Goal: Information Seeking & Learning: Learn about a topic

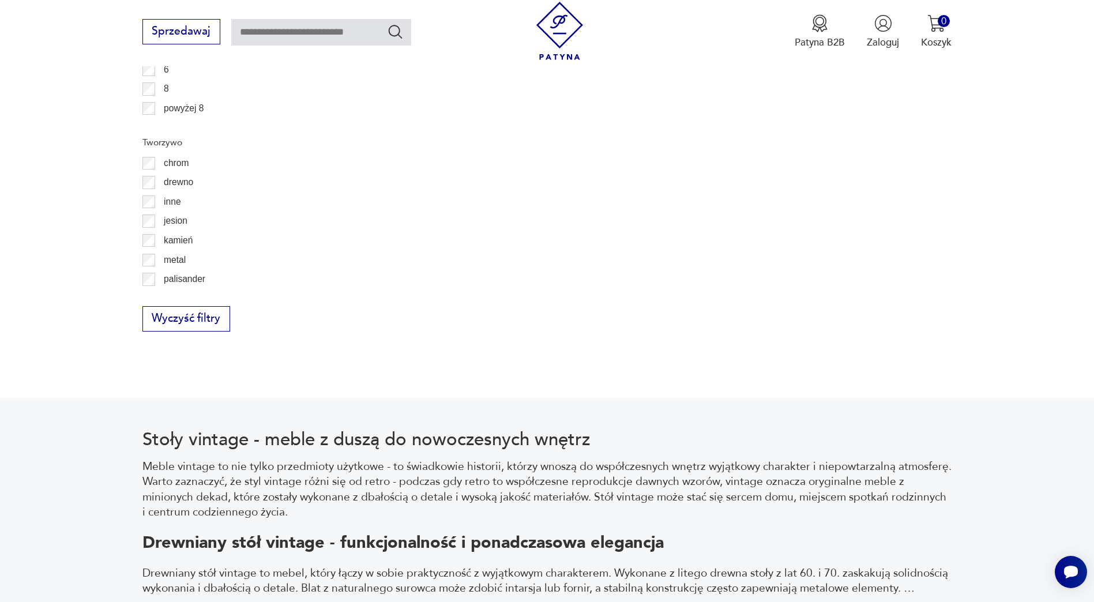
scroll to position [55, 0]
click at [157, 265] on label "teak" at bounding box center [167, 263] width 25 height 20
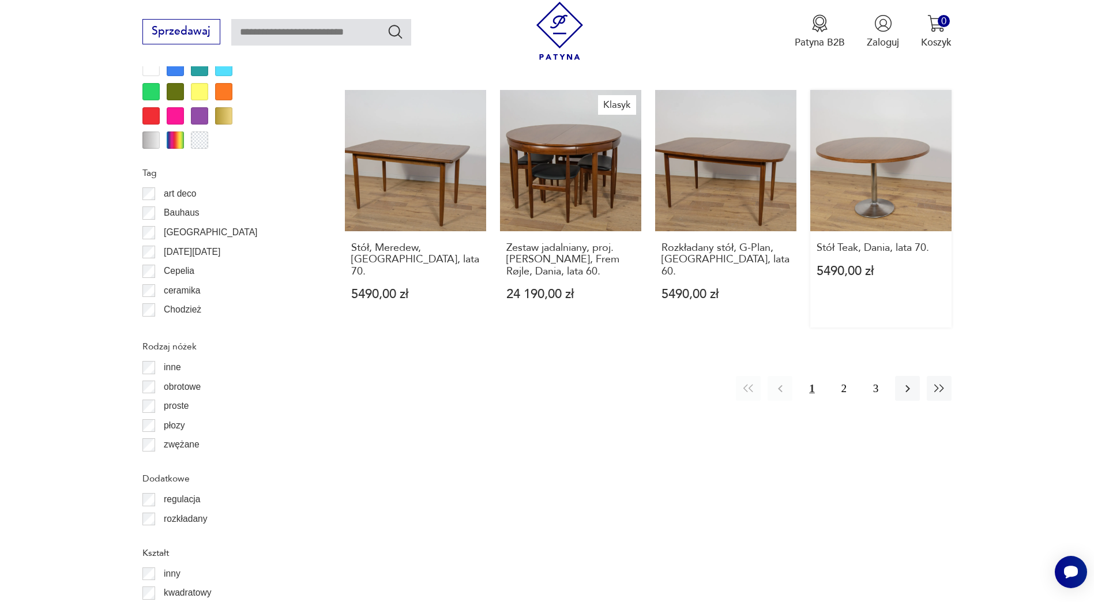
scroll to position [1371, 0]
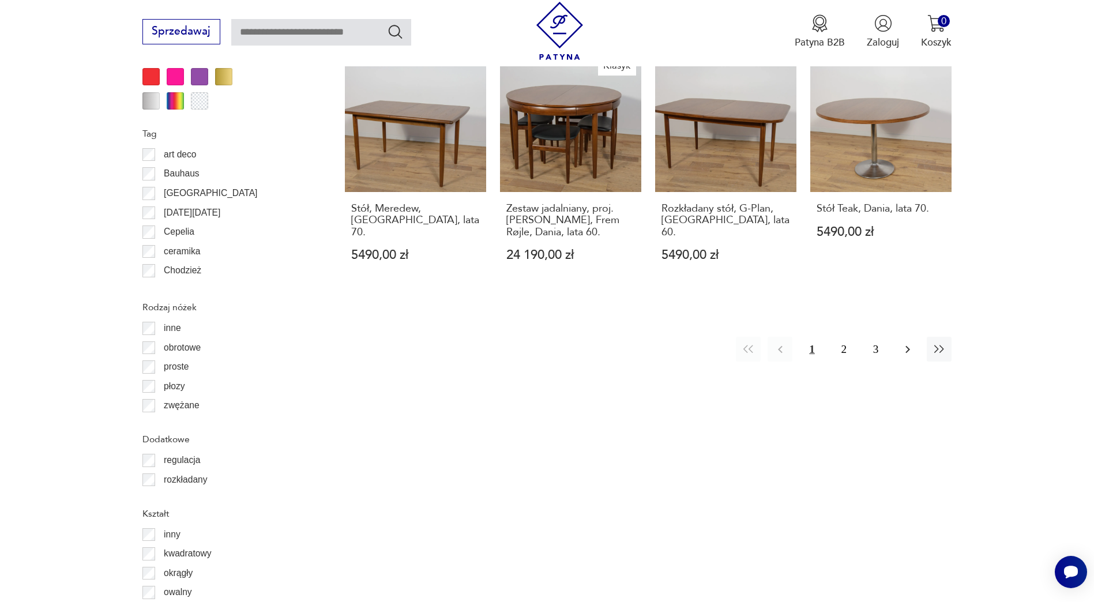
click at [902, 343] on icon "button" at bounding box center [908, 350] width 14 height 14
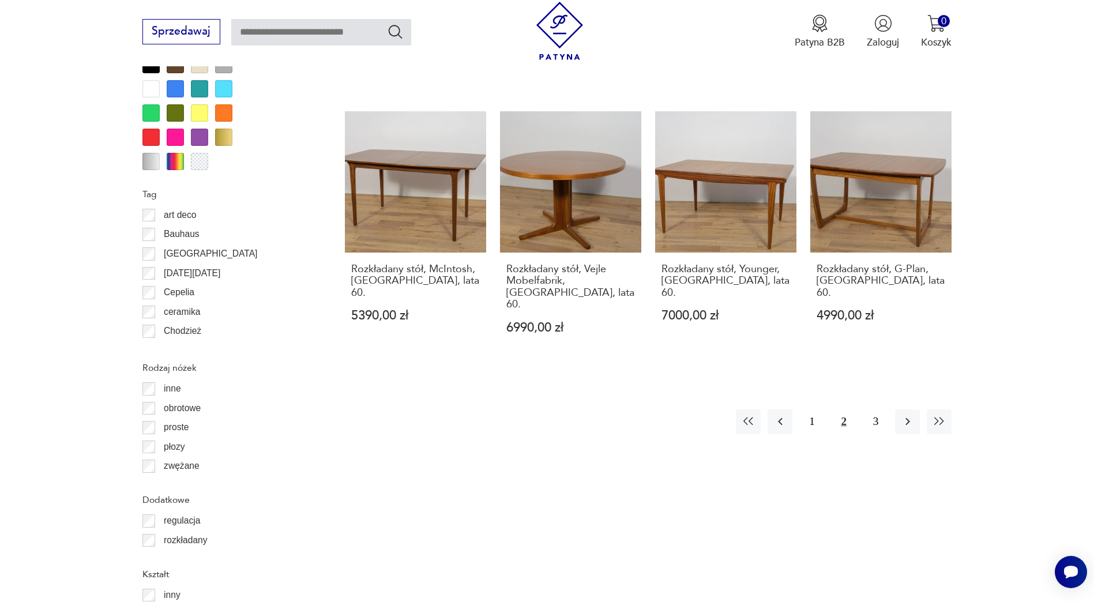
scroll to position [1314, 0]
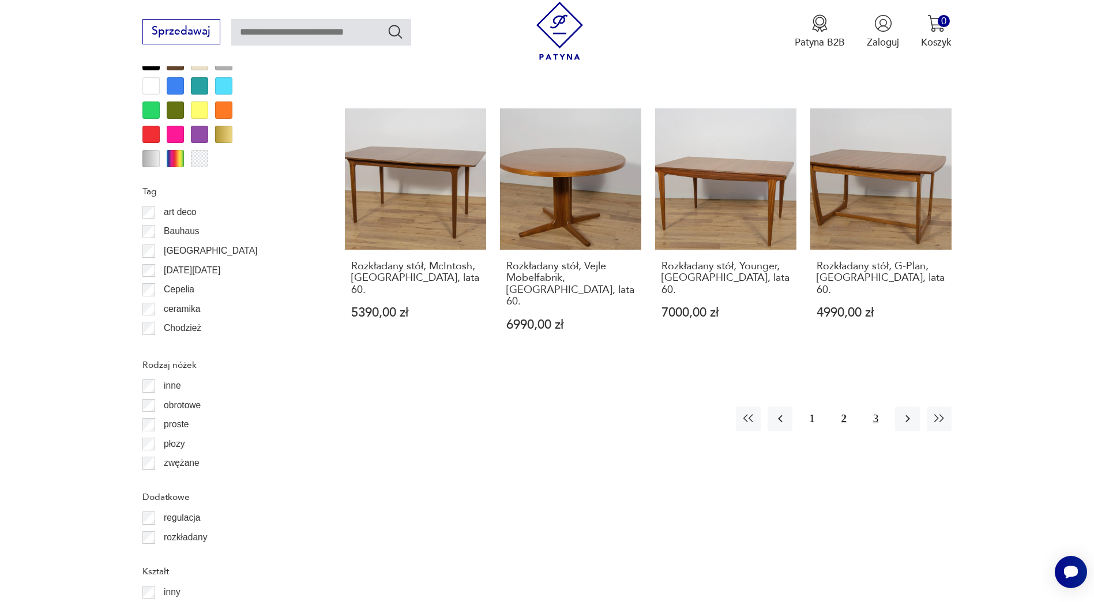
click at [874, 407] on button "3" at bounding box center [875, 419] width 25 height 25
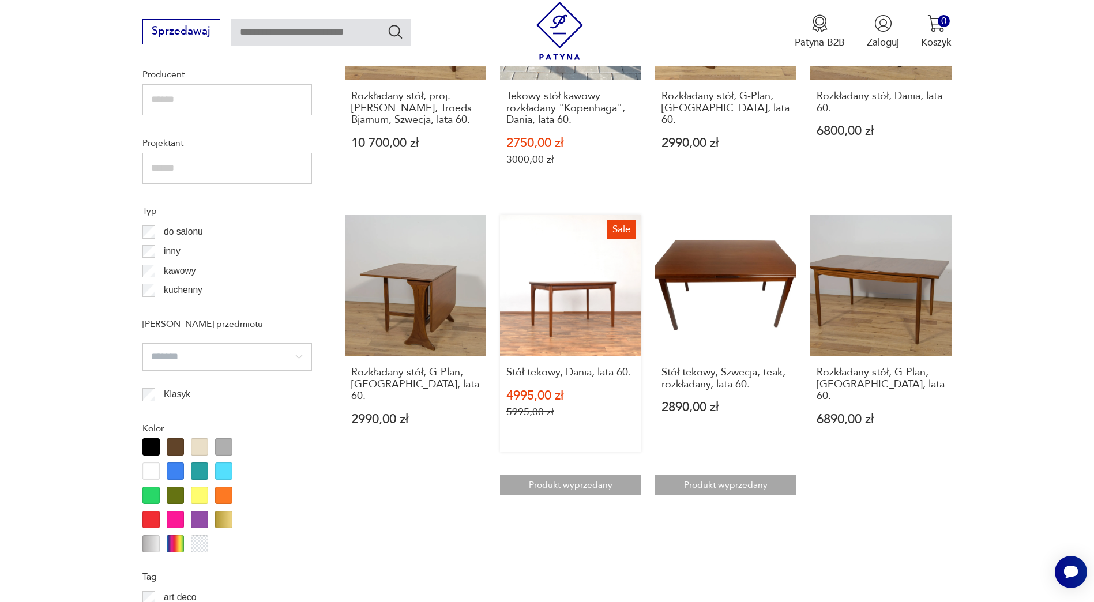
scroll to position [1198, 0]
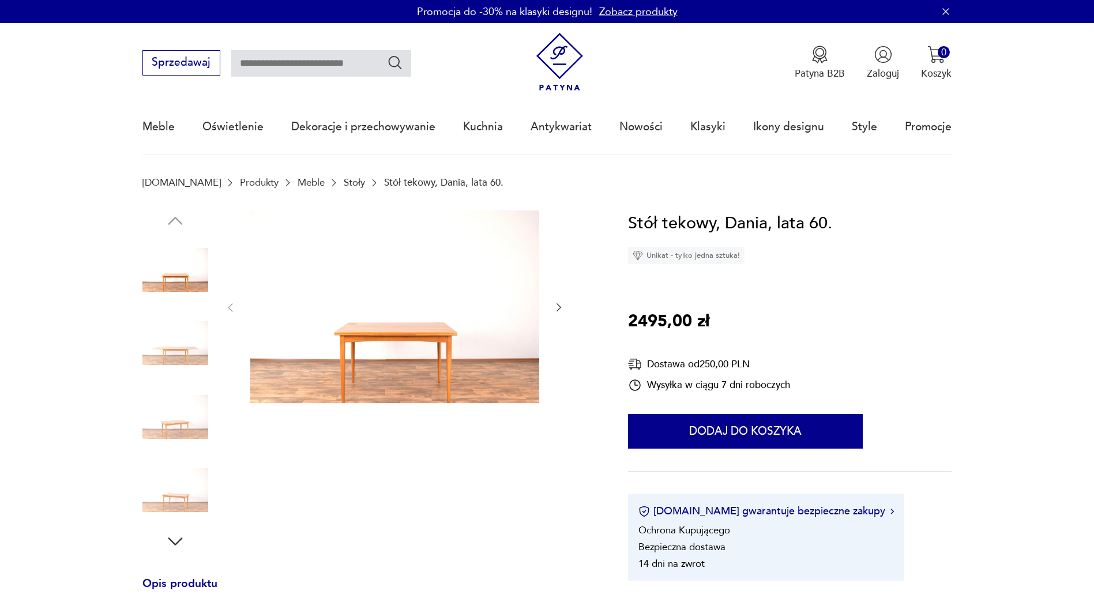
click at [558, 310] on icon "button" at bounding box center [559, 308] width 12 height 12
click at [426, 342] on img at bounding box center [394, 306] width 289 height 193
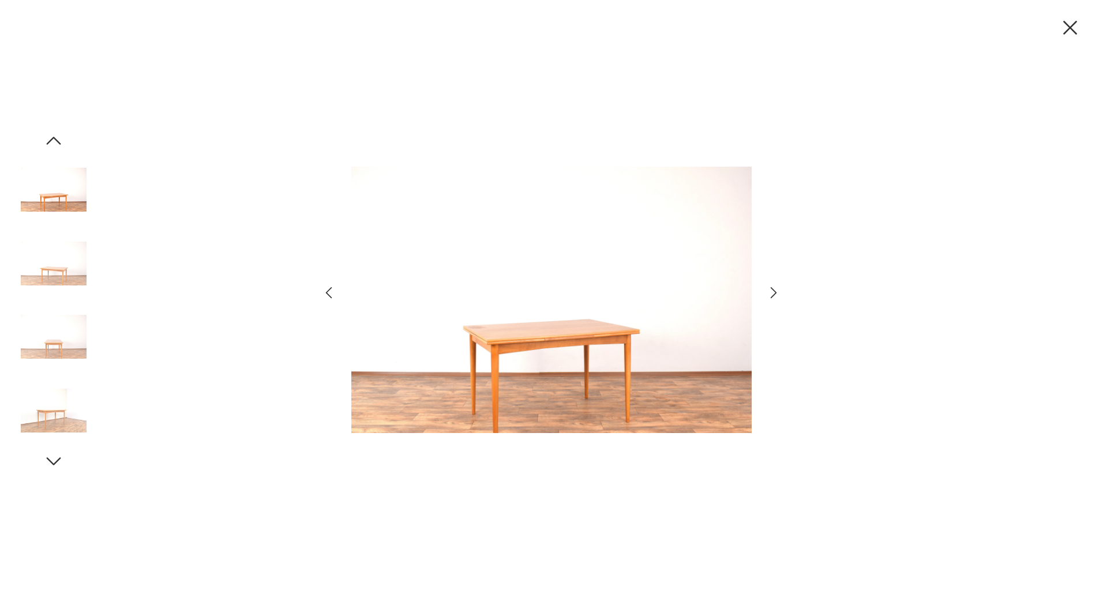
click at [769, 291] on icon "button" at bounding box center [773, 292] width 17 height 17
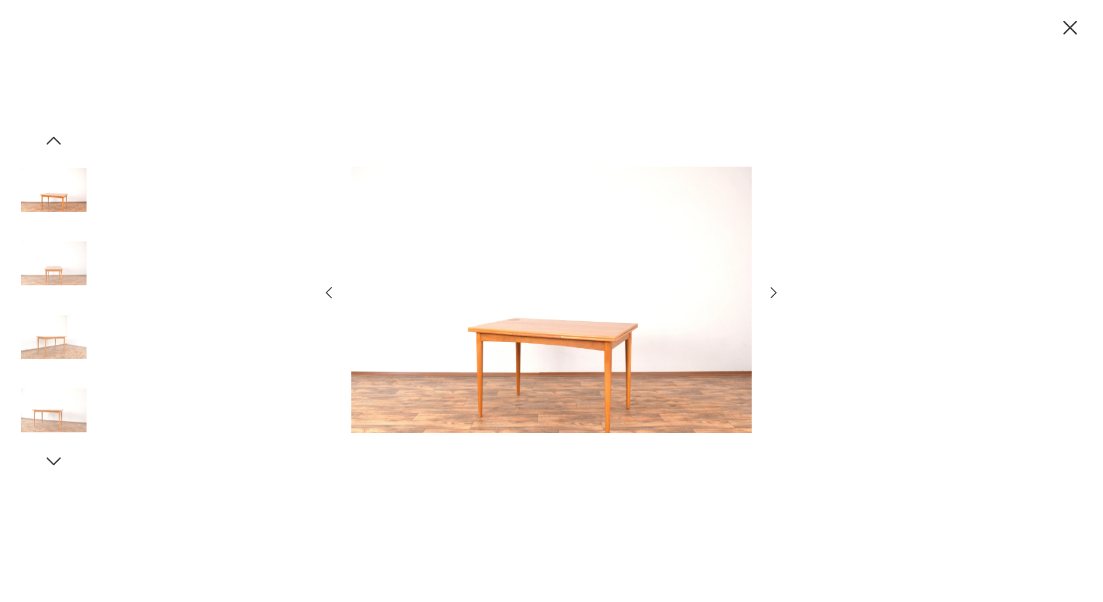
click at [769, 291] on icon "button" at bounding box center [773, 292] width 17 height 17
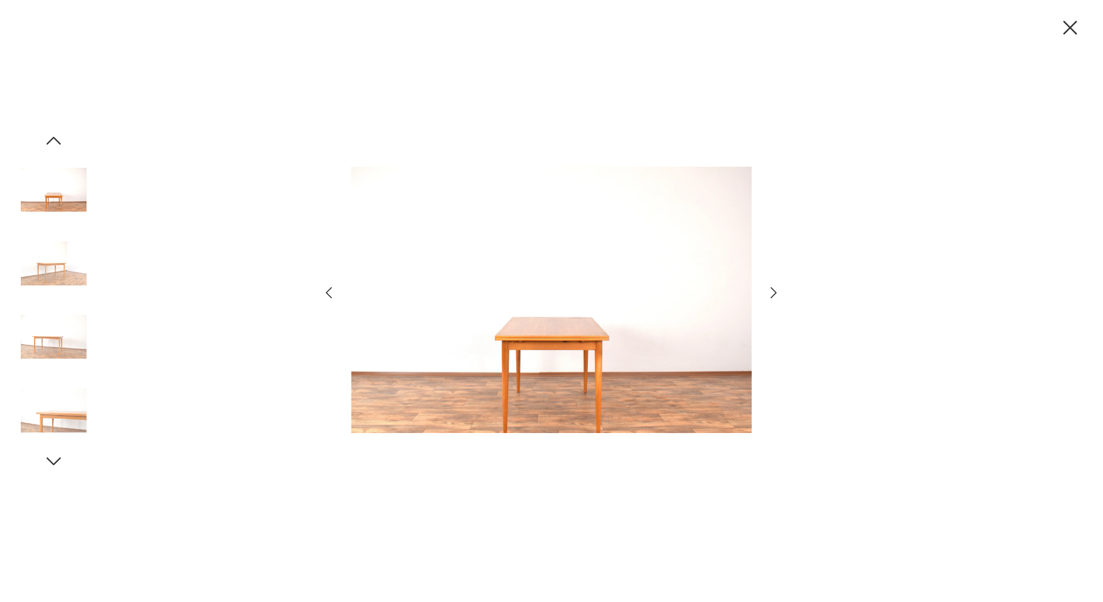
click at [769, 291] on icon "button" at bounding box center [773, 292] width 17 height 17
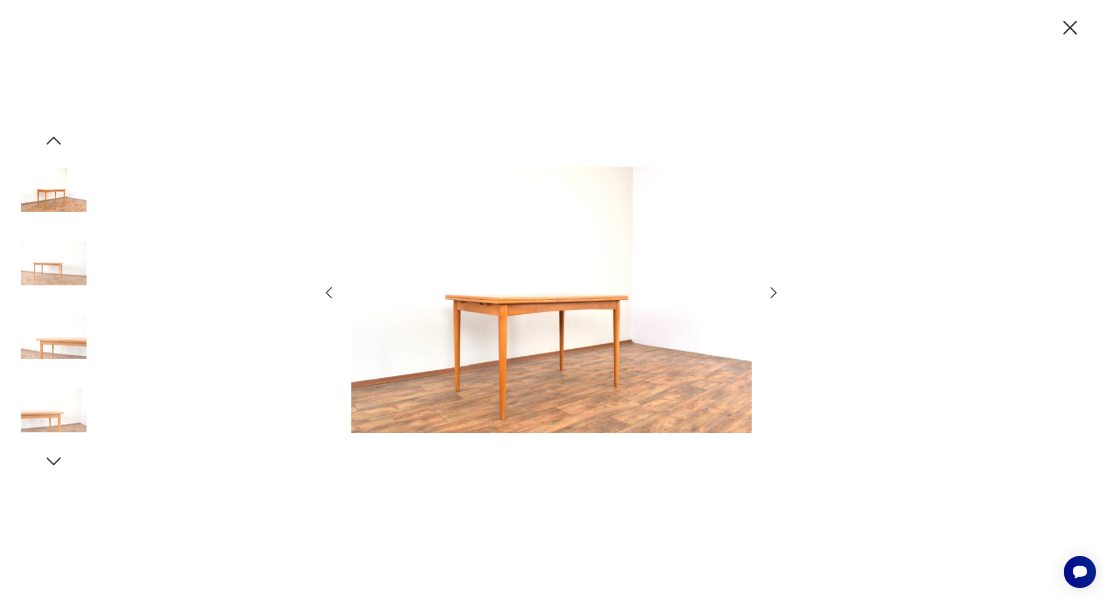
click at [769, 291] on icon "button" at bounding box center [773, 292] width 17 height 17
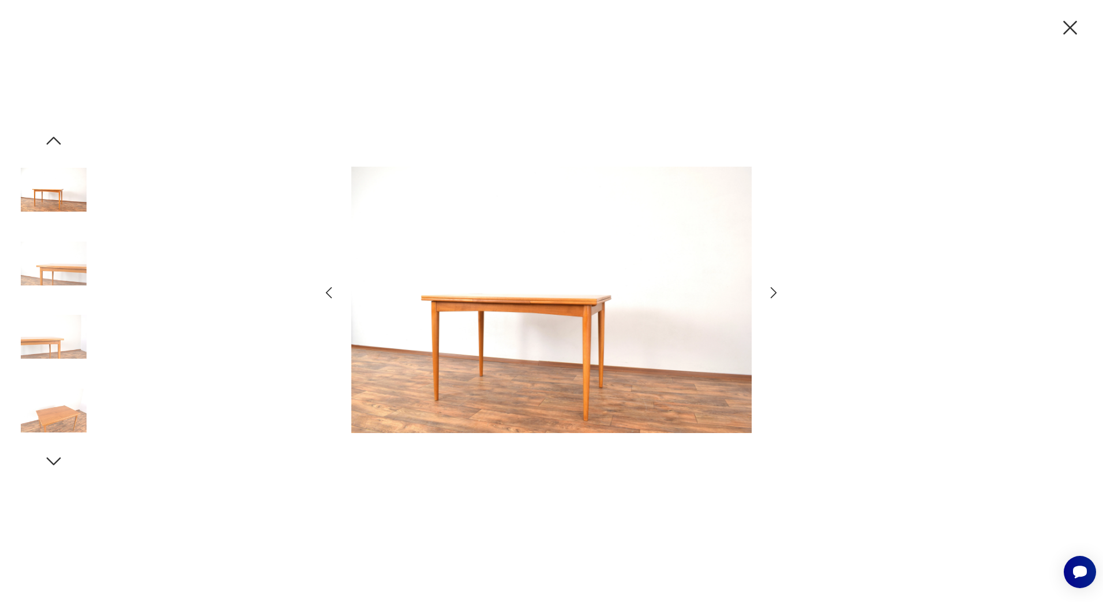
click at [769, 291] on icon "button" at bounding box center [773, 292] width 17 height 17
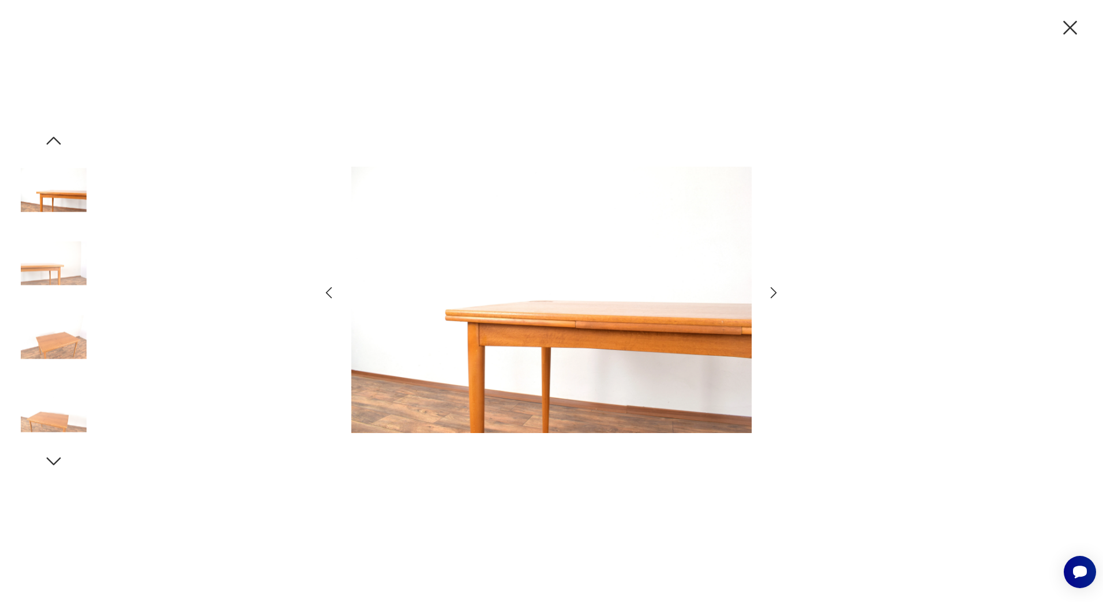
click at [769, 291] on icon "button" at bounding box center [773, 292] width 17 height 17
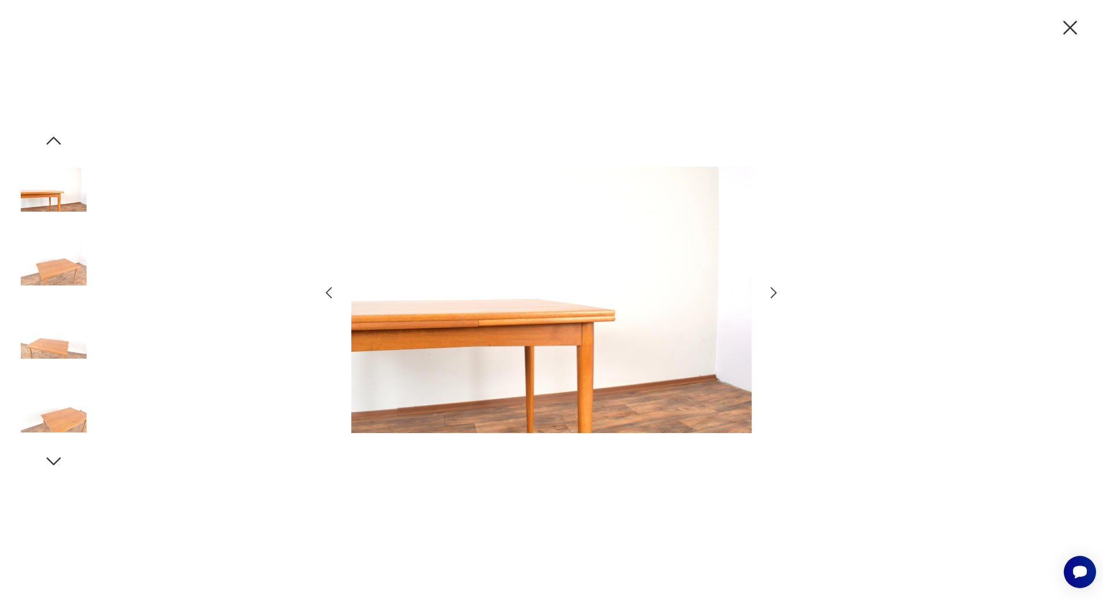
click at [769, 291] on icon "button" at bounding box center [773, 292] width 17 height 17
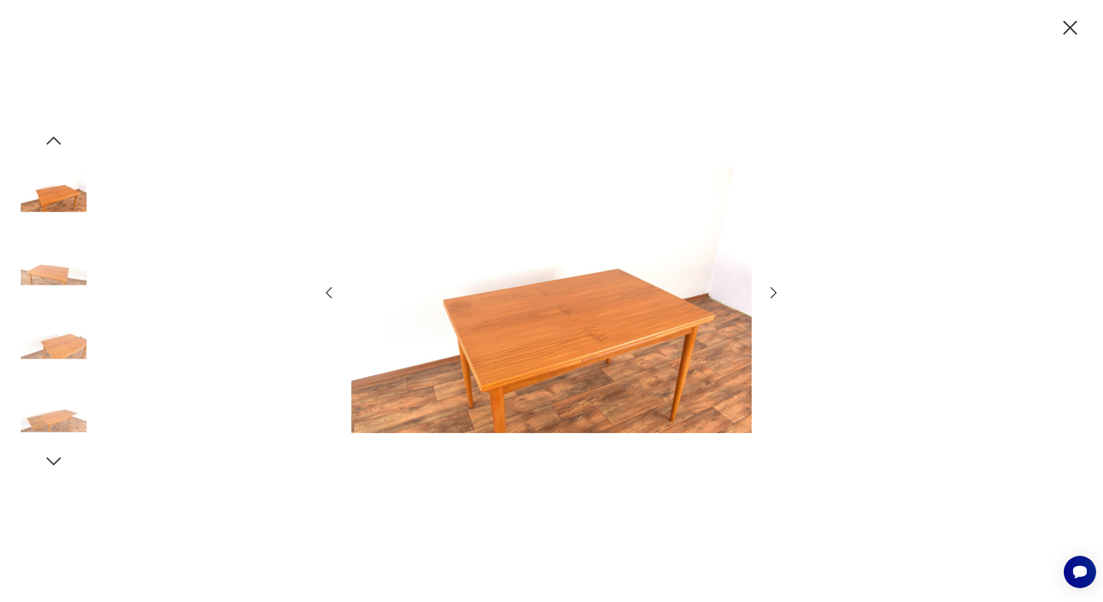
click at [769, 291] on icon "button" at bounding box center [773, 292] width 17 height 17
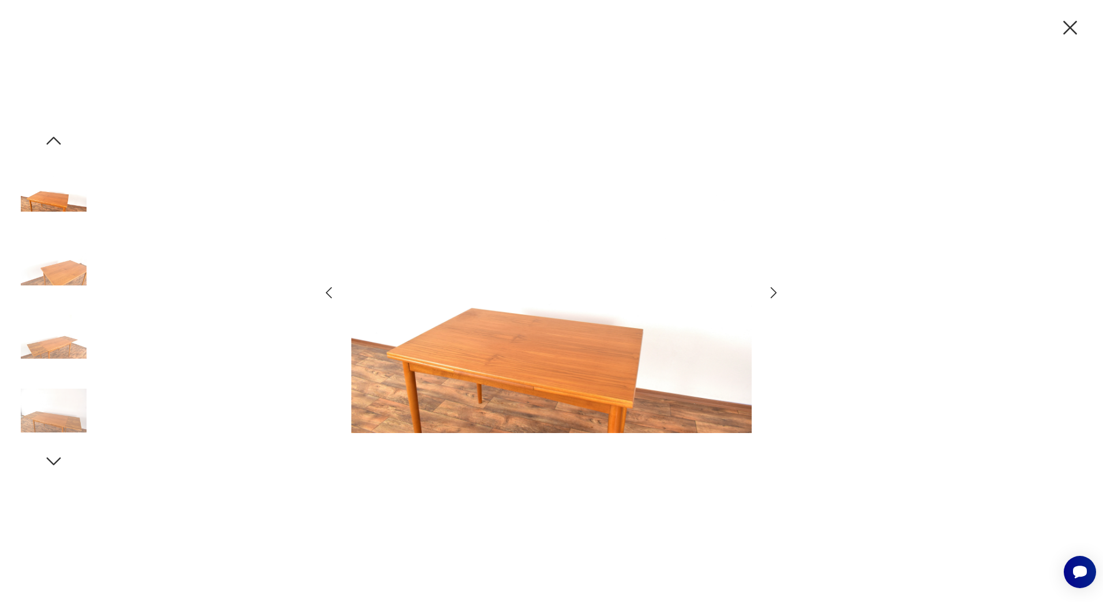
click at [769, 291] on icon "button" at bounding box center [773, 292] width 17 height 17
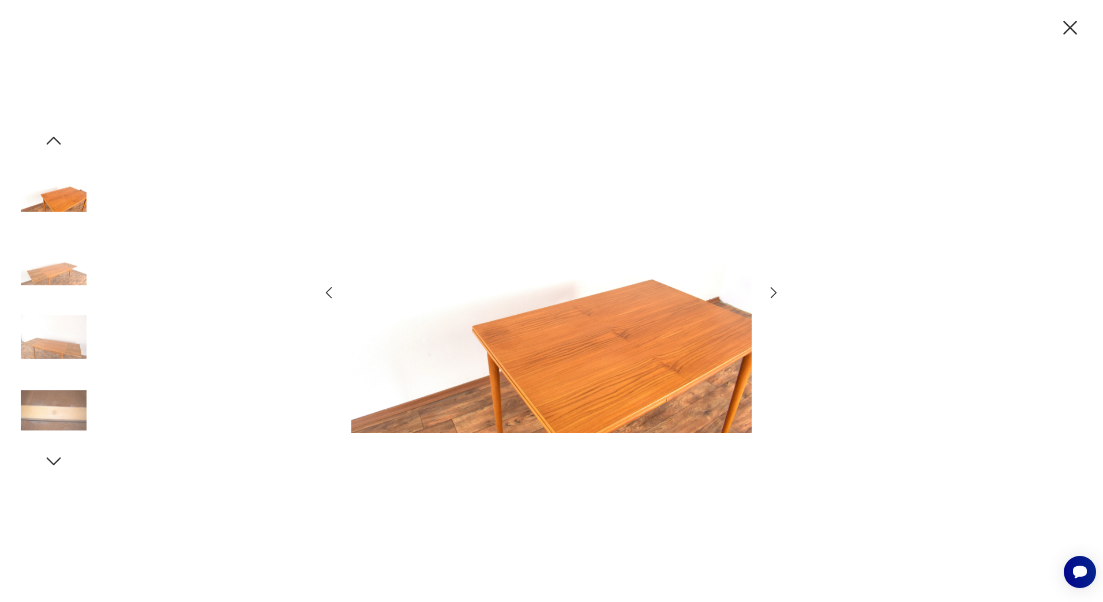
click at [769, 291] on icon "button" at bounding box center [773, 292] width 17 height 17
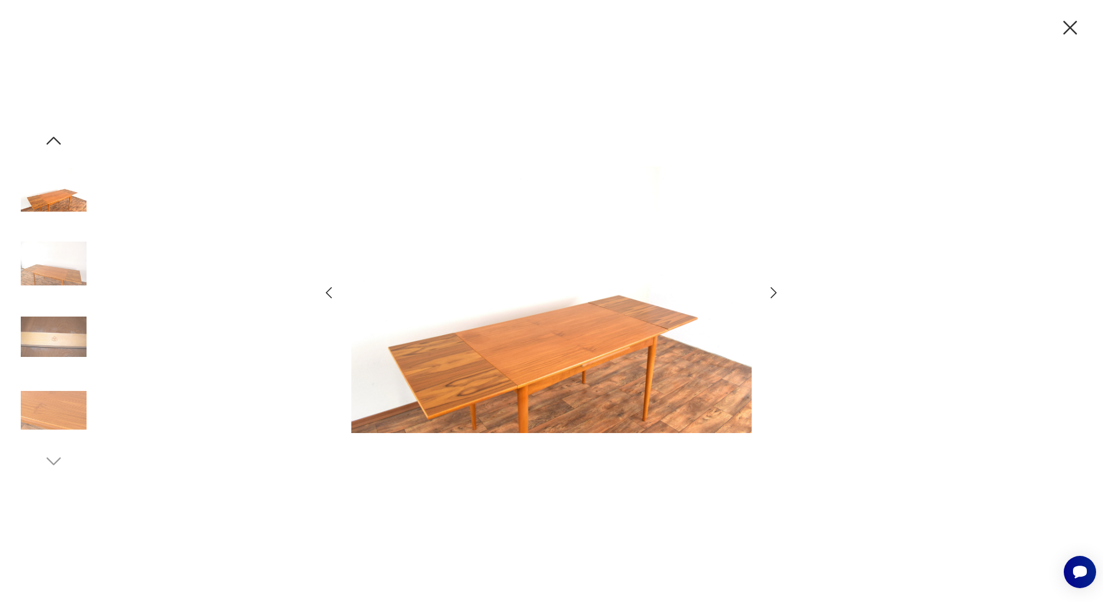
click at [769, 291] on icon "button" at bounding box center [773, 292] width 17 height 17
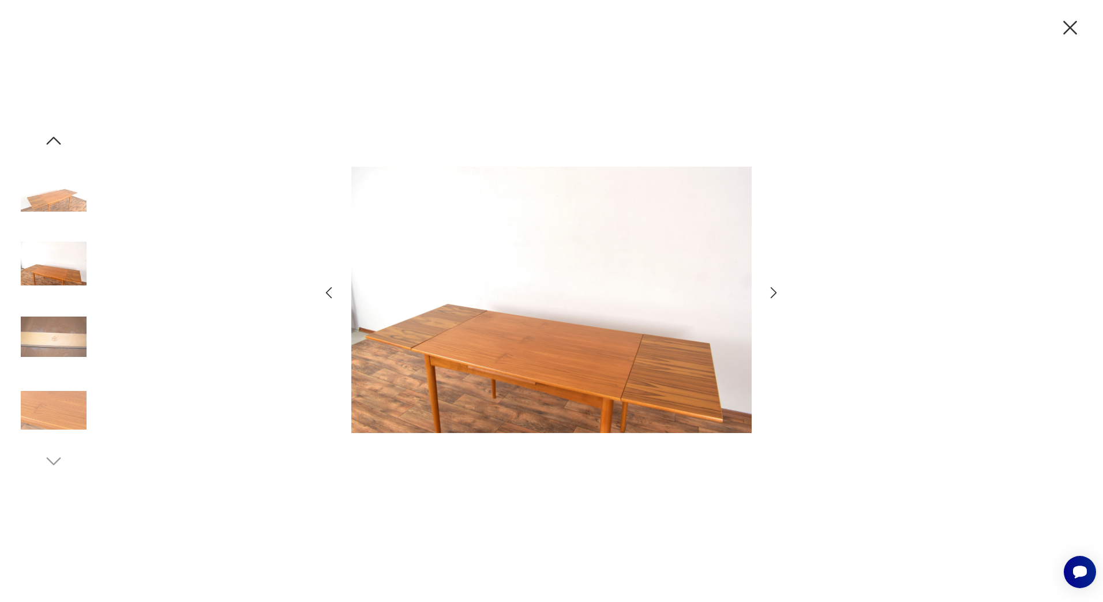
click at [1061, 31] on icon "button" at bounding box center [1070, 28] width 24 height 24
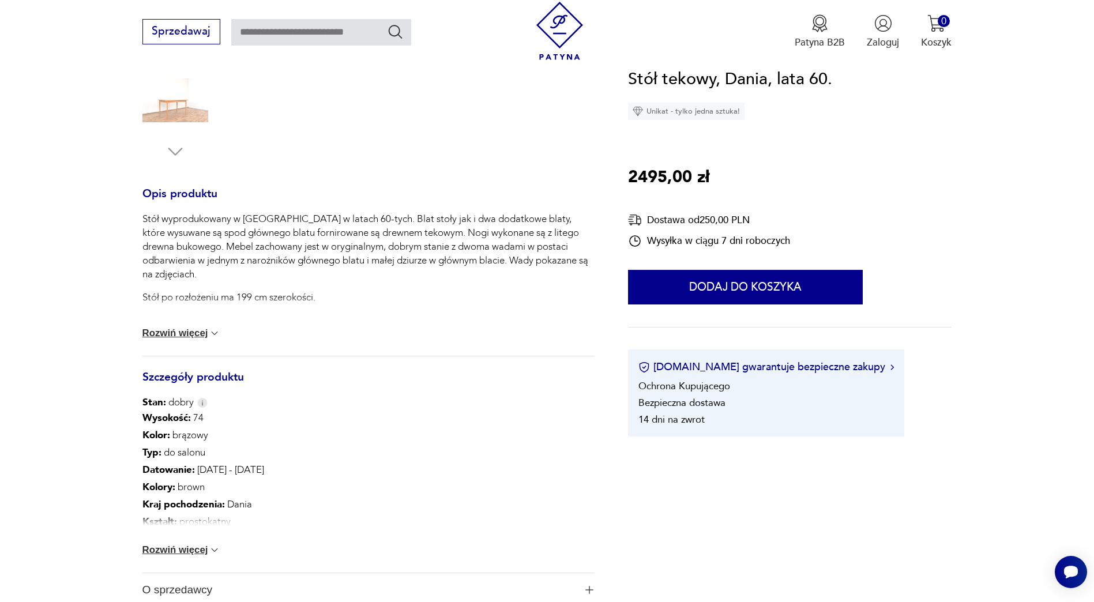
scroll to position [519, 0]
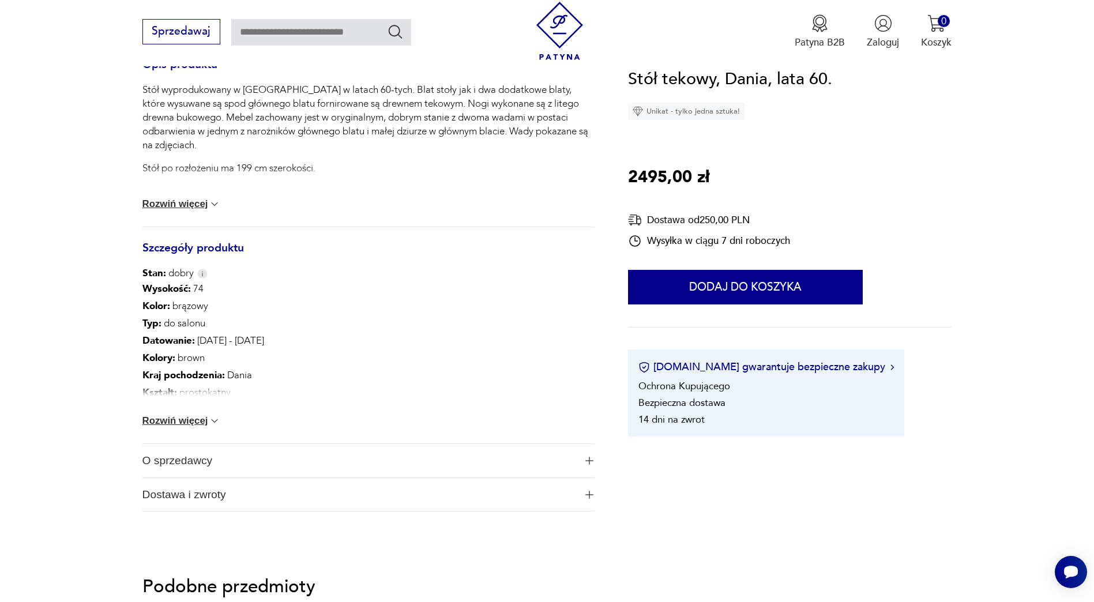
click at [207, 417] on button "Rozwiń więcej" at bounding box center [181, 421] width 78 height 12
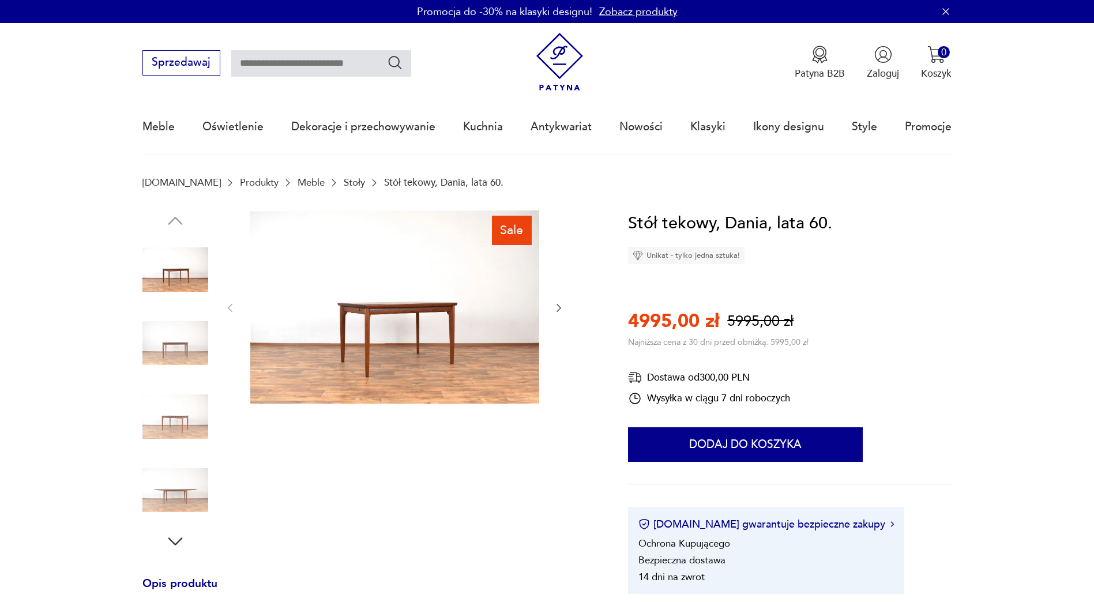
click at [194, 272] on img at bounding box center [175, 270] width 66 height 66
click at [546, 301] on div at bounding box center [394, 308] width 340 height 196
click at [552, 303] on div at bounding box center [394, 308] width 340 height 196
click at [478, 317] on img at bounding box center [394, 306] width 289 height 193
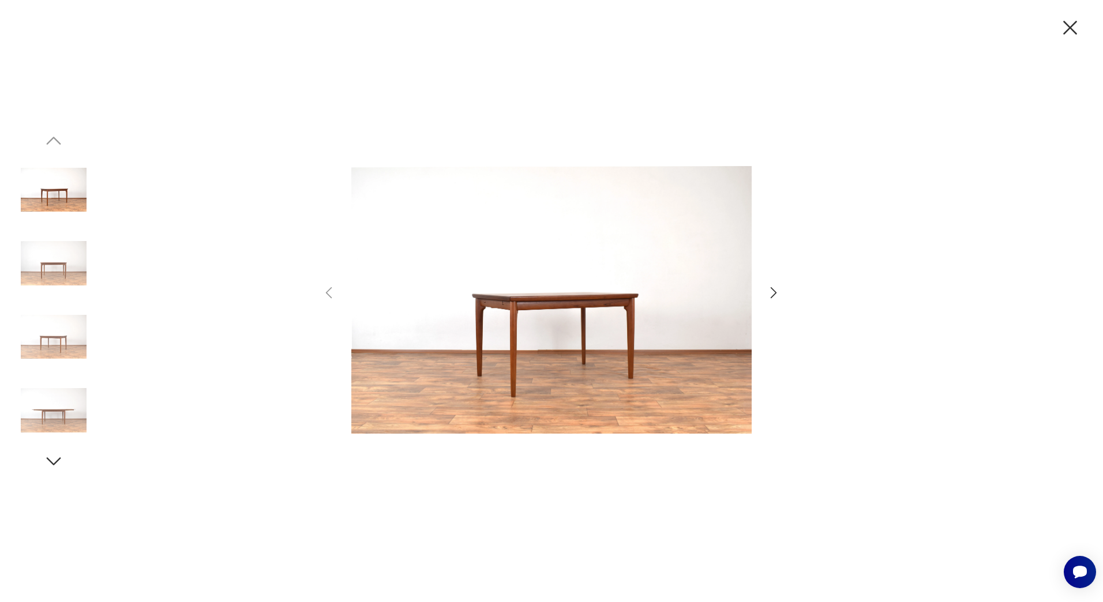
click at [780, 292] on icon "button" at bounding box center [773, 292] width 17 height 17
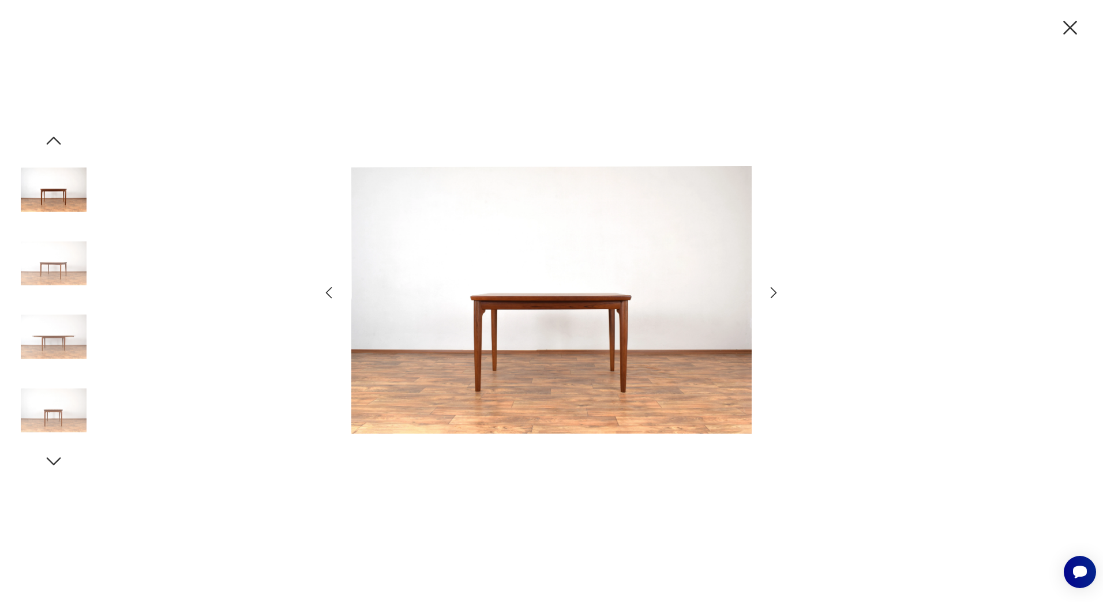
click at [780, 292] on icon "button" at bounding box center [773, 292] width 17 height 17
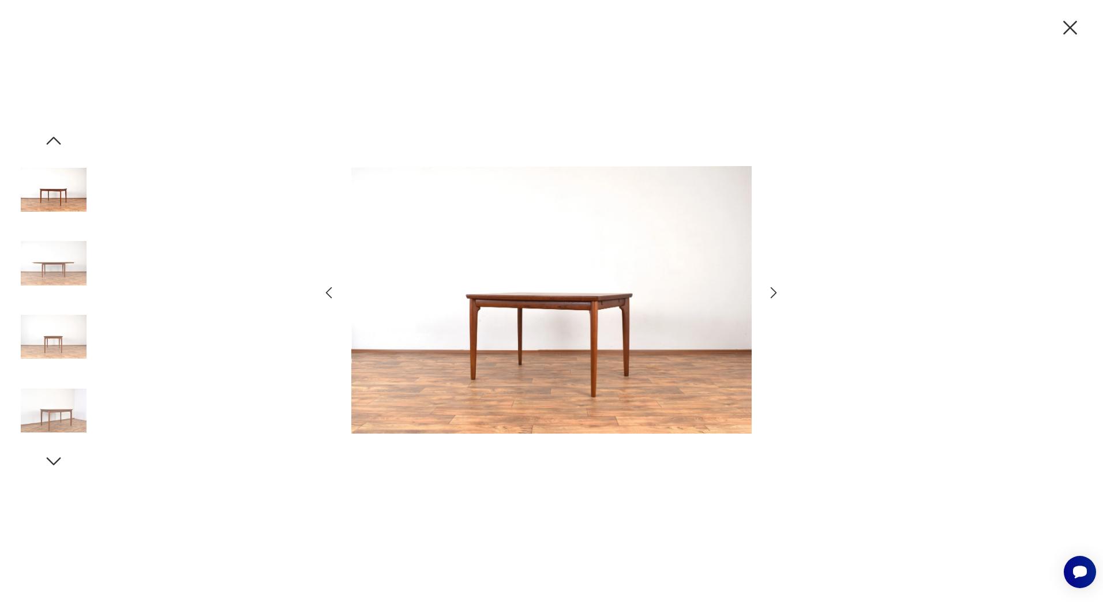
click at [780, 292] on icon "button" at bounding box center [773, 292] width 17 height 17
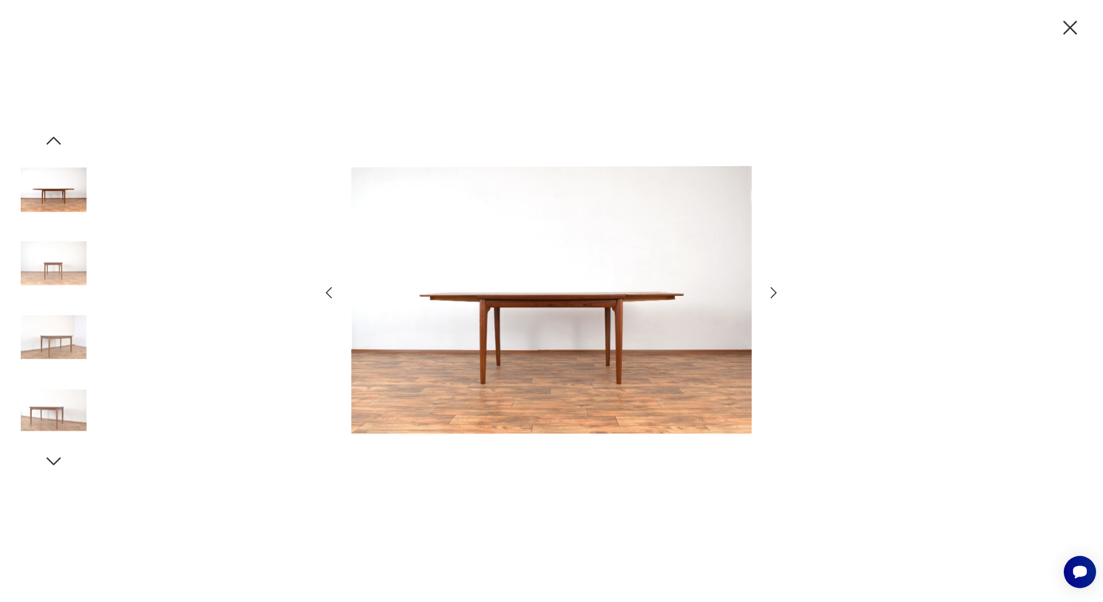
click at [780, 292] on icon "button" at bounding box center [773, 292] width 17 height 17
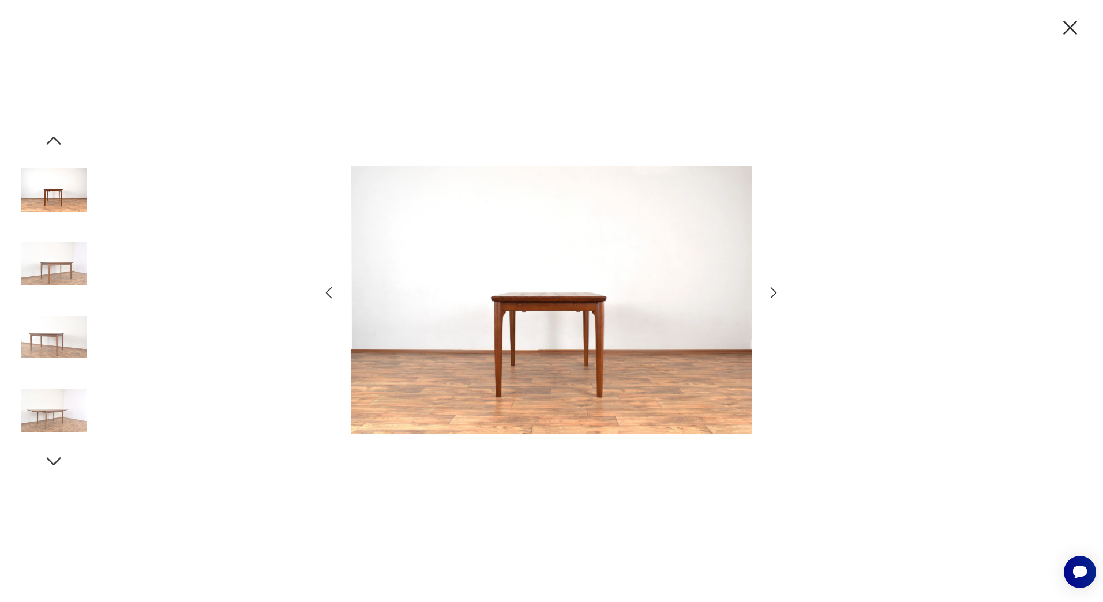
click at [780, 292] on icon "button" at bounding box center [773, 292] width 17 height 17
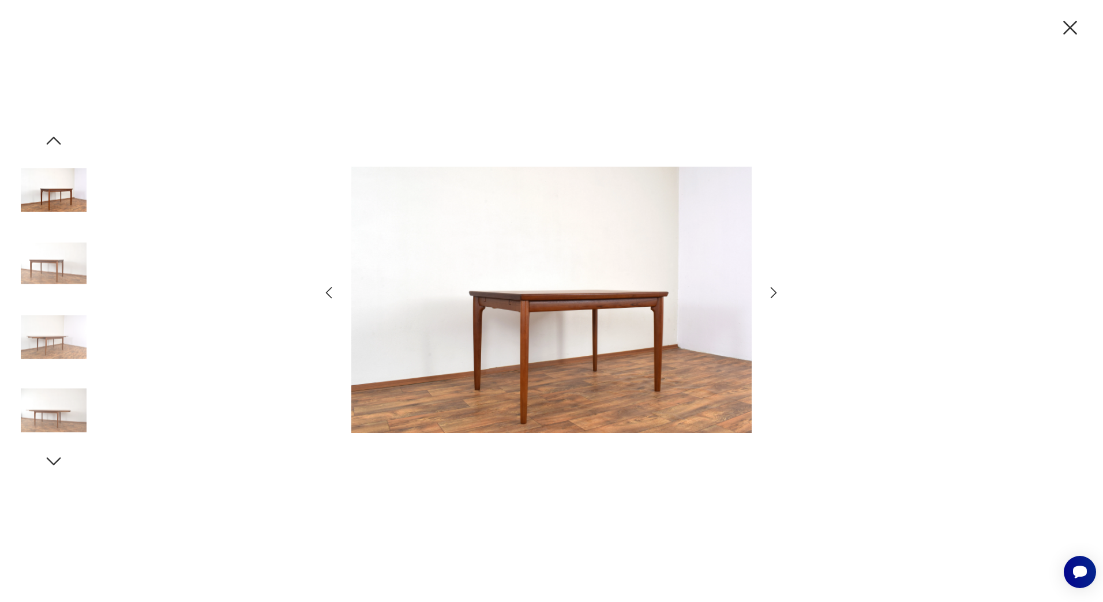
click at [780, 292] on icon "button" at bounding box center [773, 292] width 17 height 17
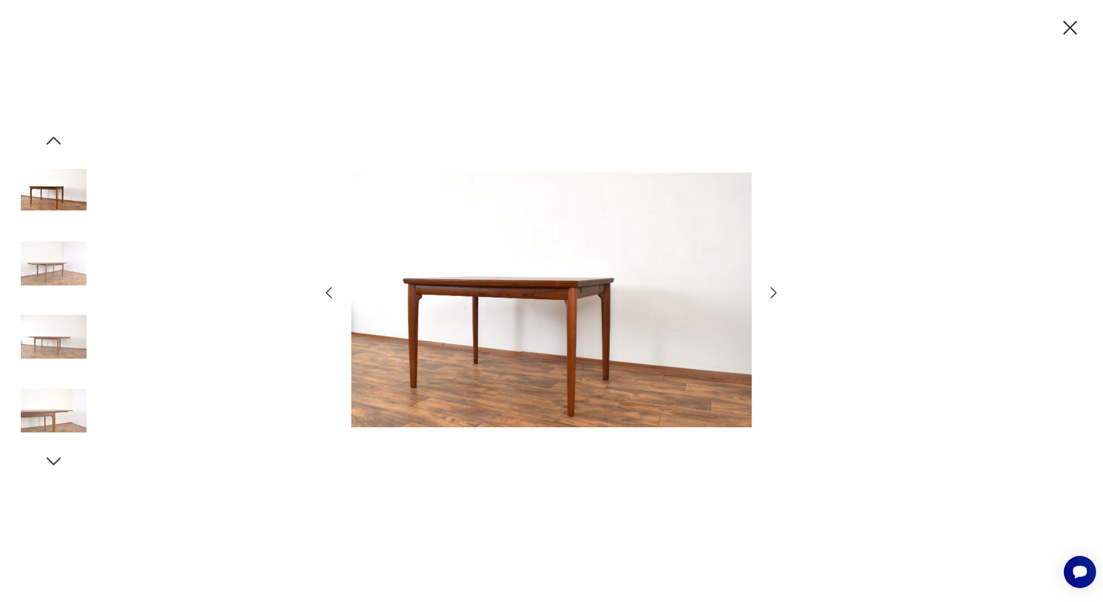
click at [780, 292] on icon "button" at bounding box center [773, 292] width 17 height 17
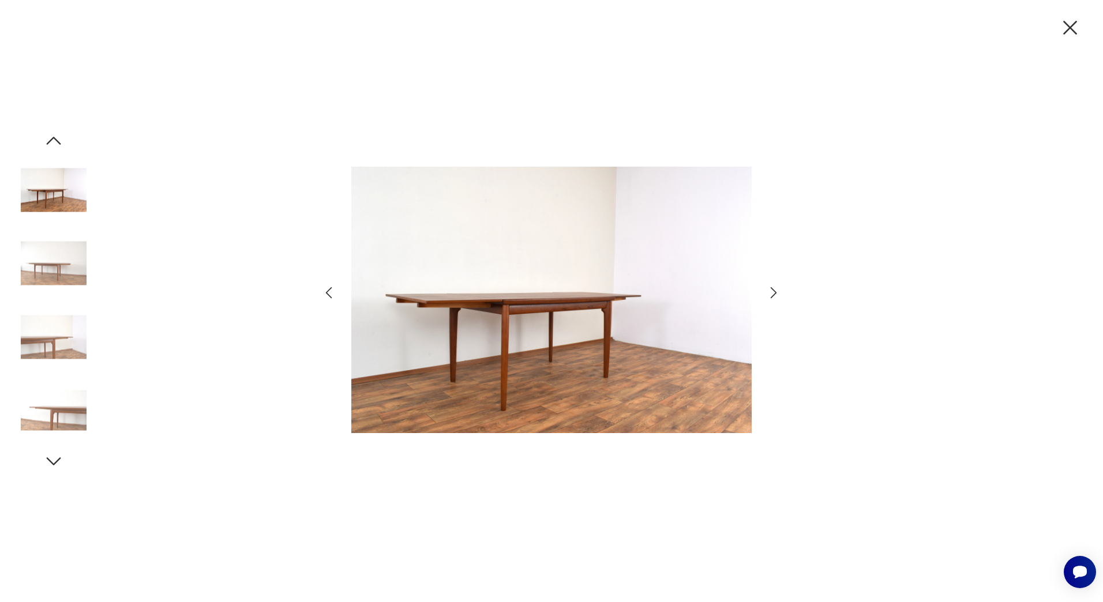
click at [780, 292] on icon "button" at bounding box center [773, 292] width 17 height 17
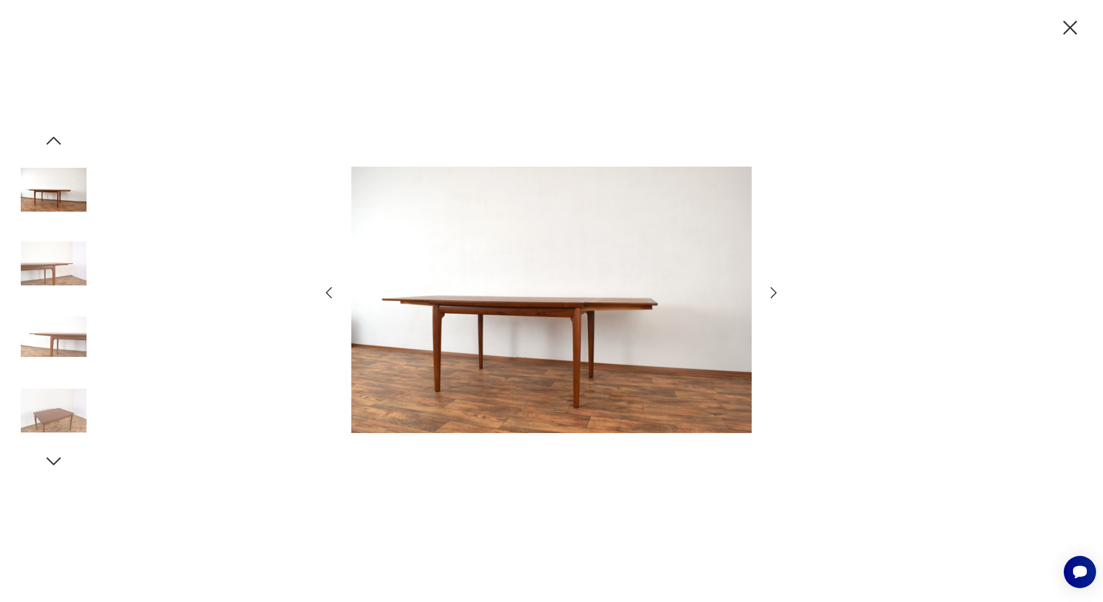
click at [780, 292] on icon "button" at bounding box center [773, 292] width 17 height 17
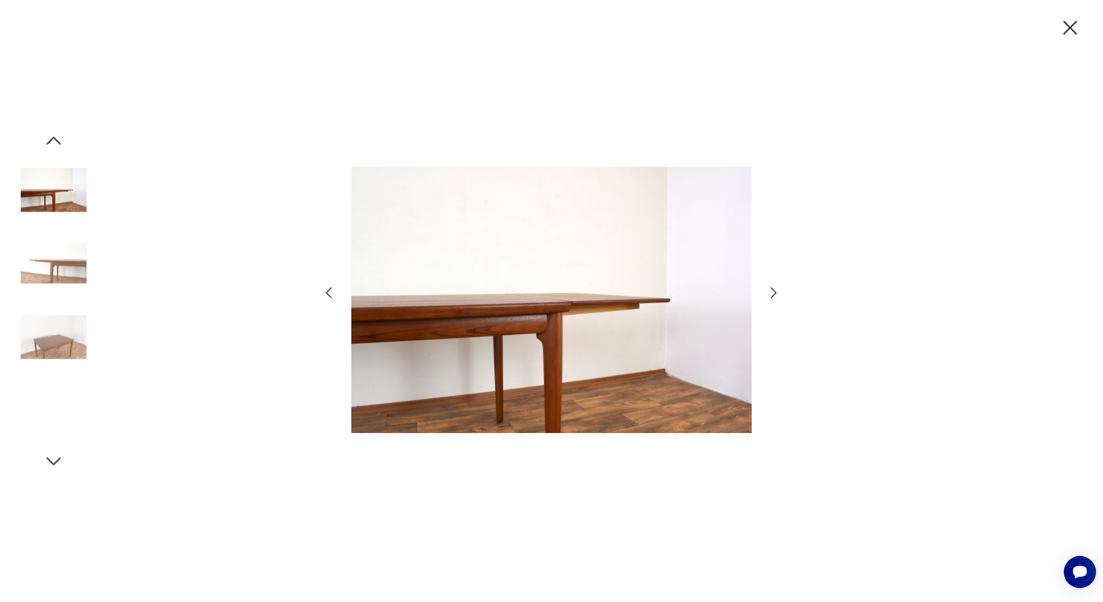
click at [780, 292] on icon "button" at bounding box center [773, 292] width 17 height 17
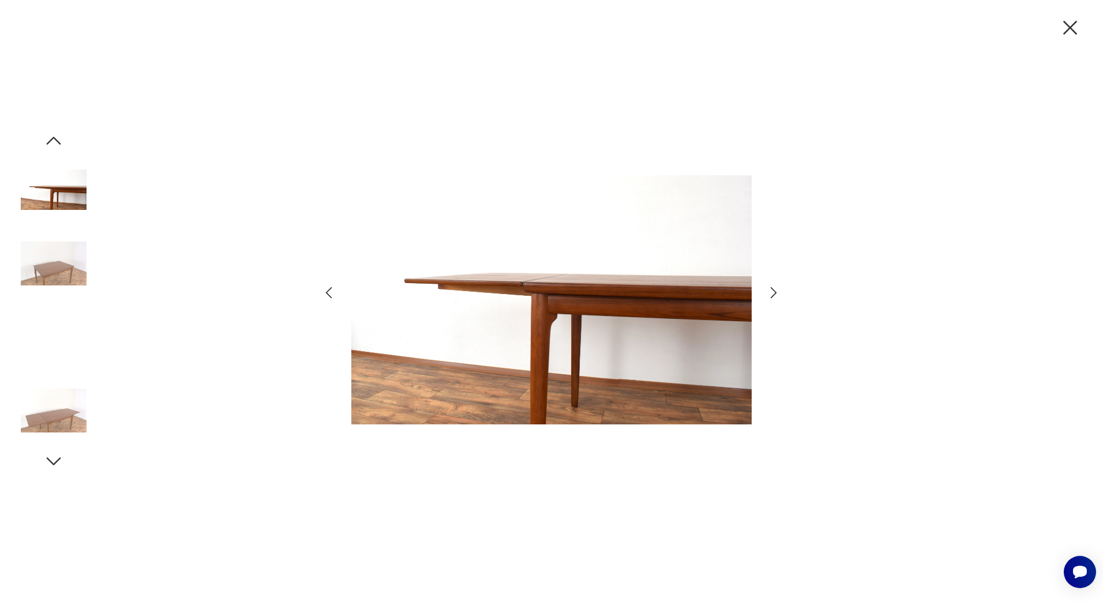
click at [780, 292] on icon "button" at bounding box center [773, 292] width 17 height 17
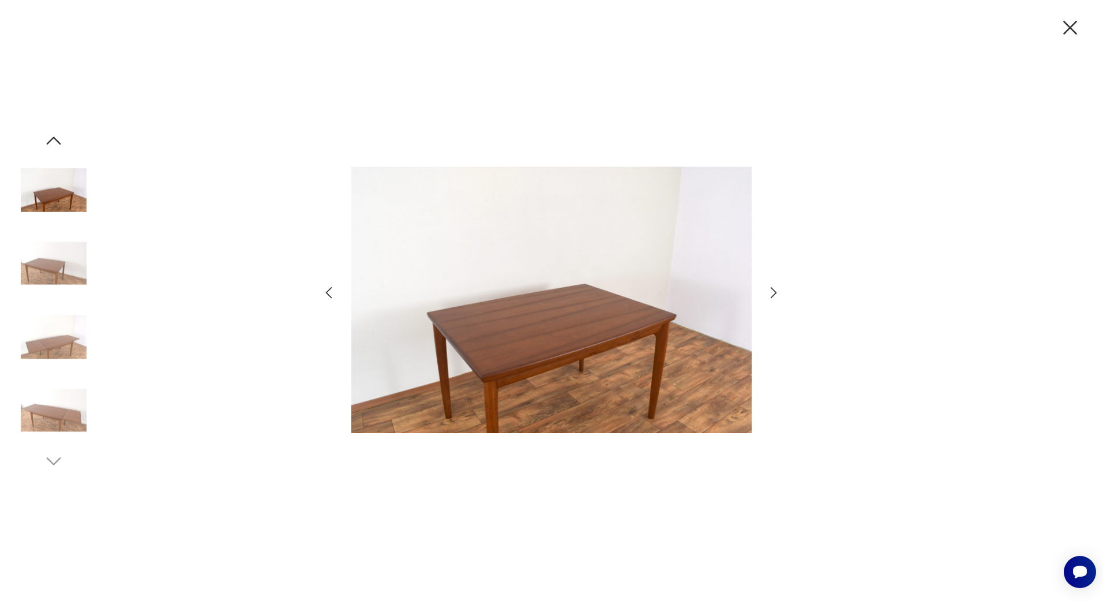
click at [780, 292] on icon "button" at bounding box center [773, 292] width 17 height 17
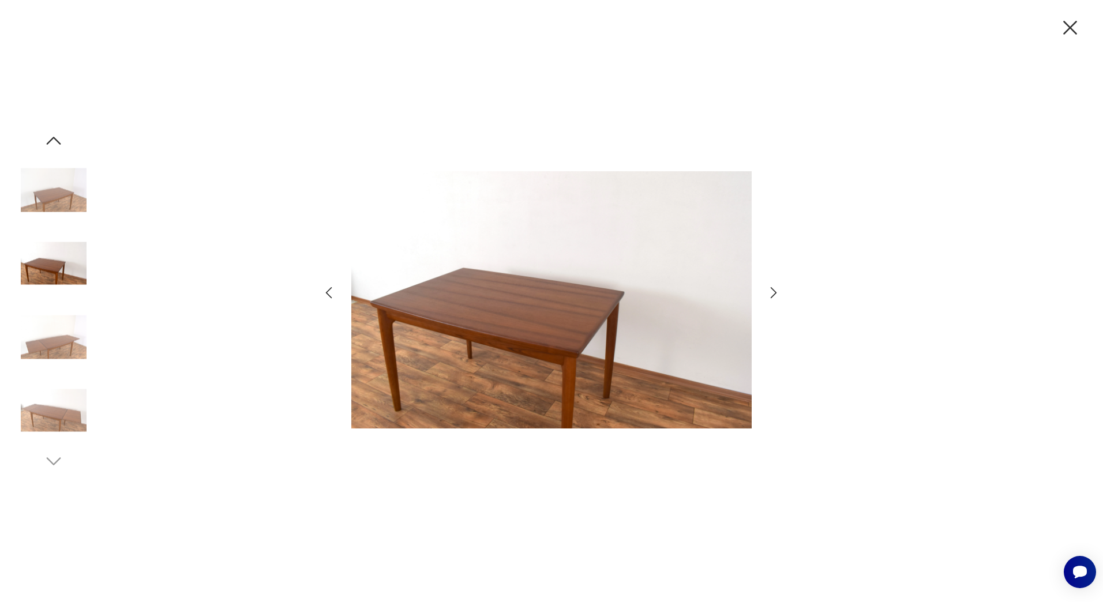
click at [775, 296] on icon "button" at bounding box center [773, 292] width 17 height 17
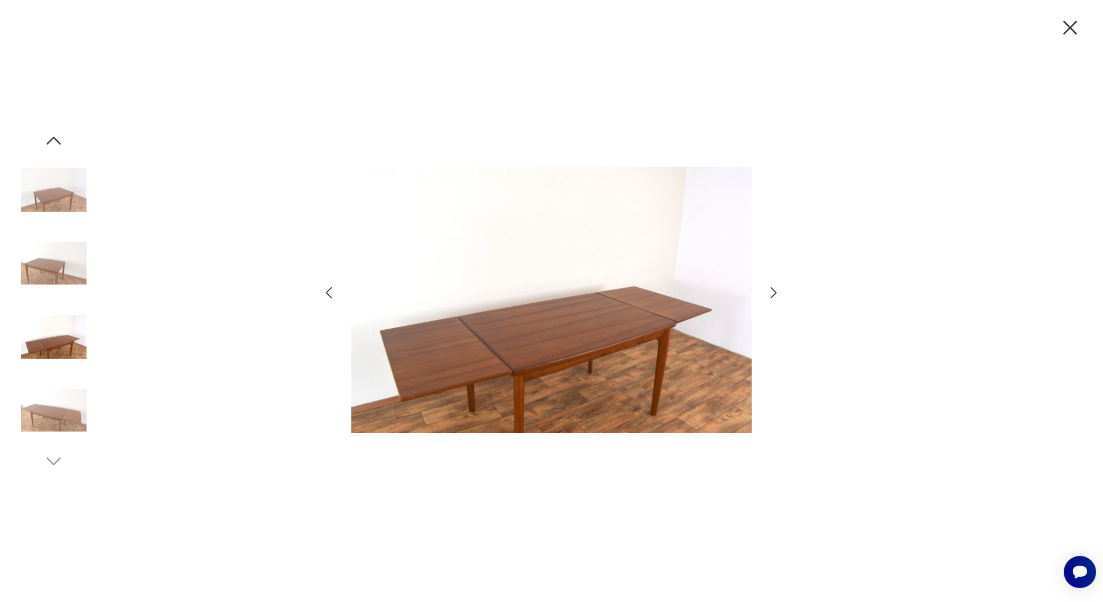
click at [775, 296] on icon "button" at bounding box center [773, 292] width 17 height 17
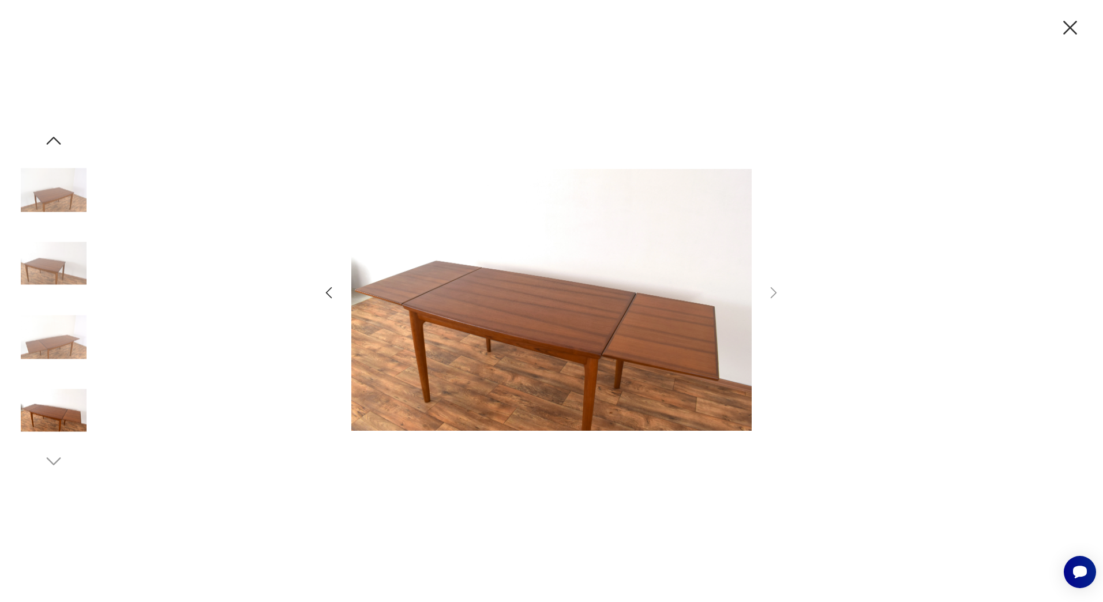
click at [1064, 29] on icon "button" at bounding box center [1070, 28] width 24 height 24
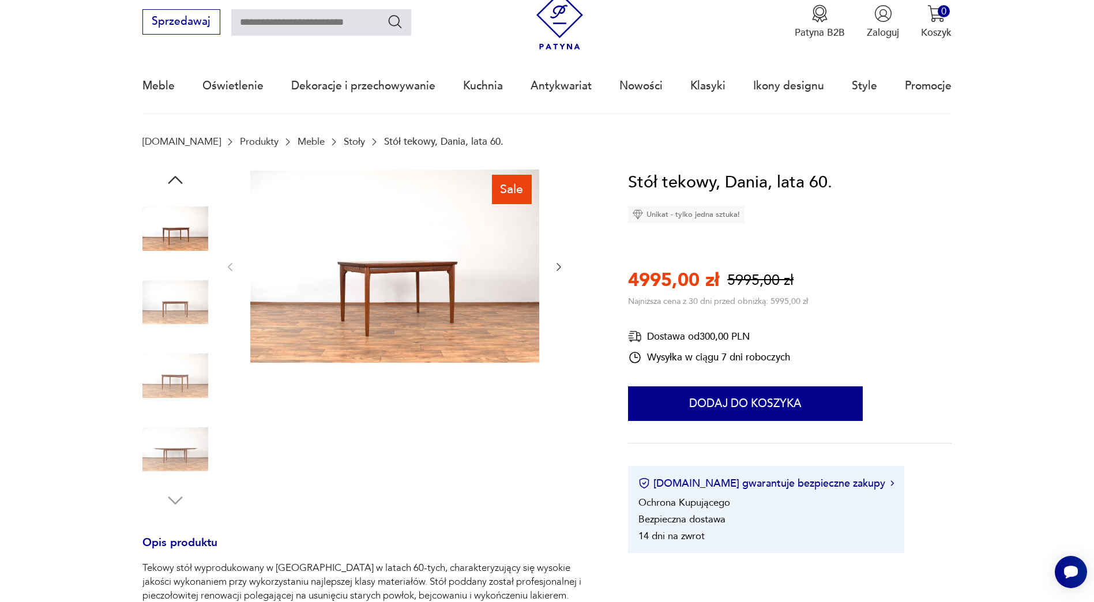
scroll to position [288, 0]
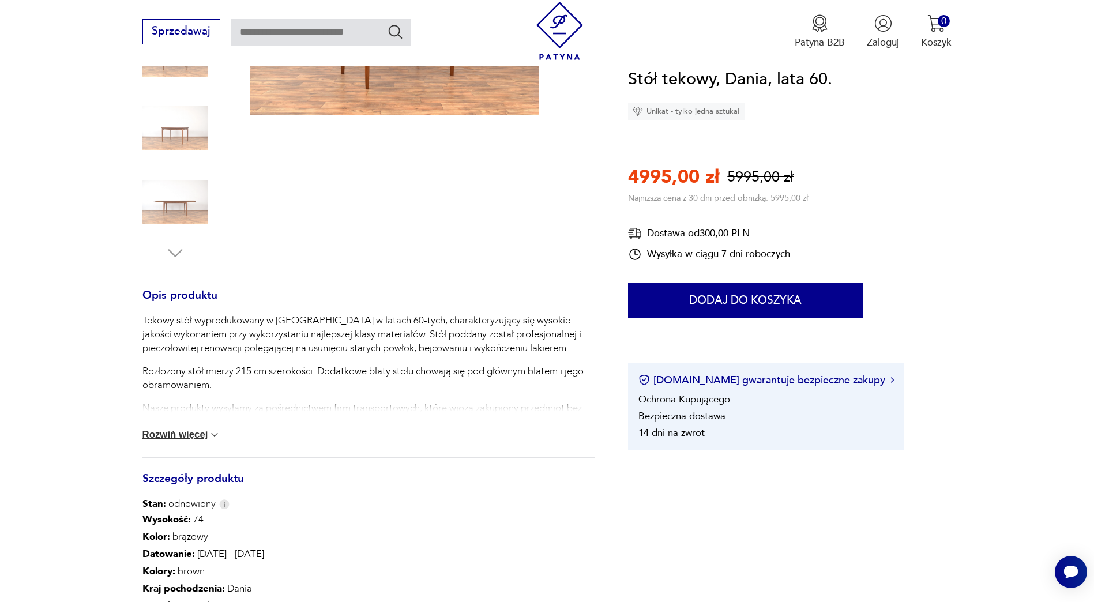
click at [197, 430] on button "Rozwiń więcej" at bounding box center [181, 435] width 78 height 12
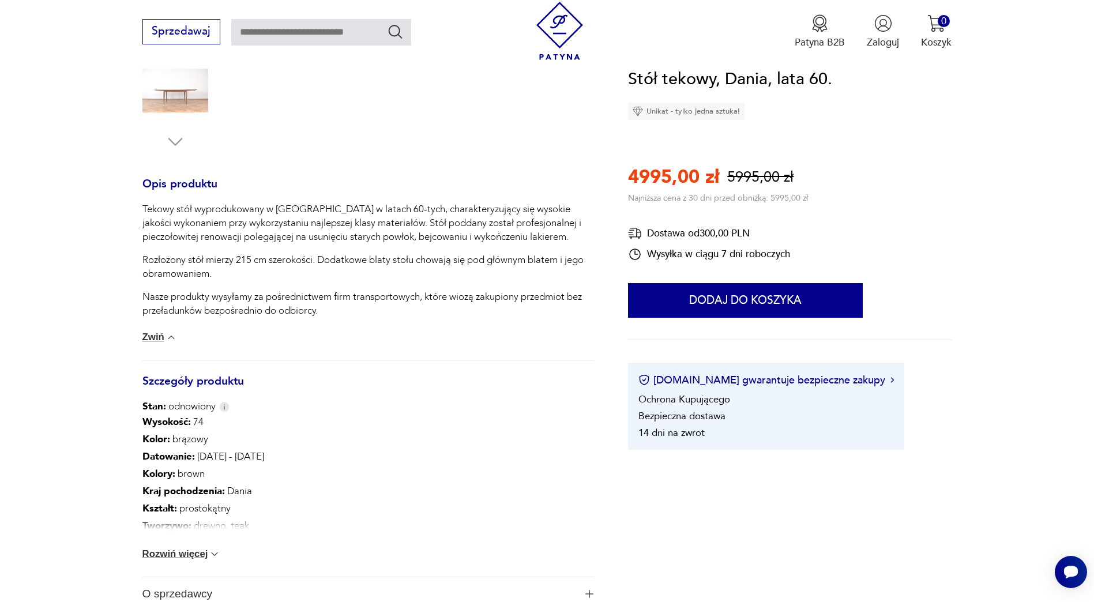
scroll to position [461, 0]
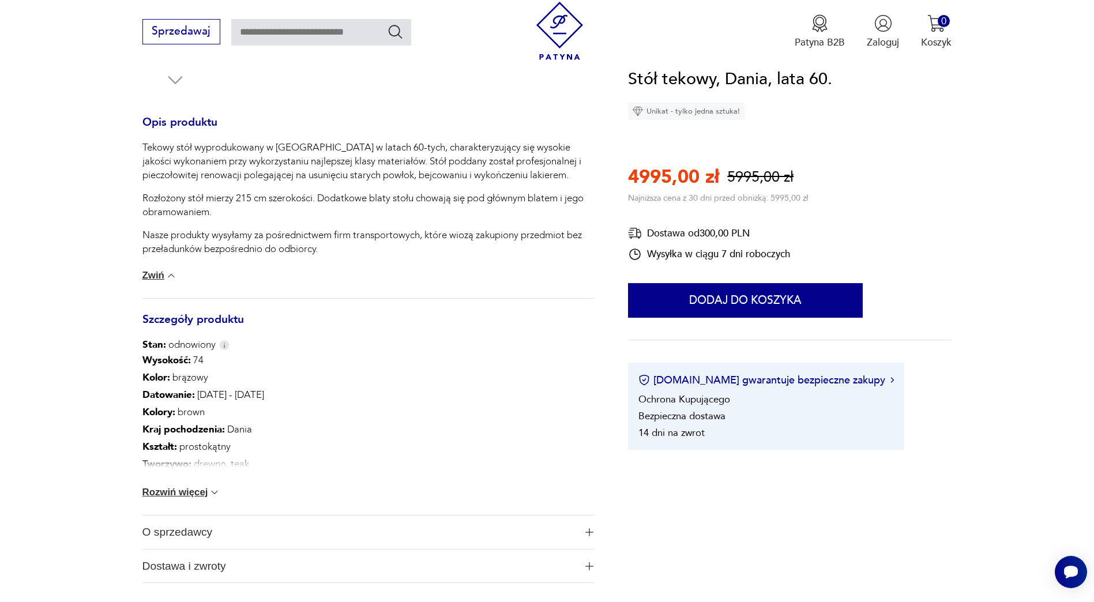
drag, startPoint x: 217, startPoint y: 489, endPoint x: 226, endPoint y: 488, distance: 8.7
click at [217, 488] on img at bounding box center [215, 493] width 12 height 12
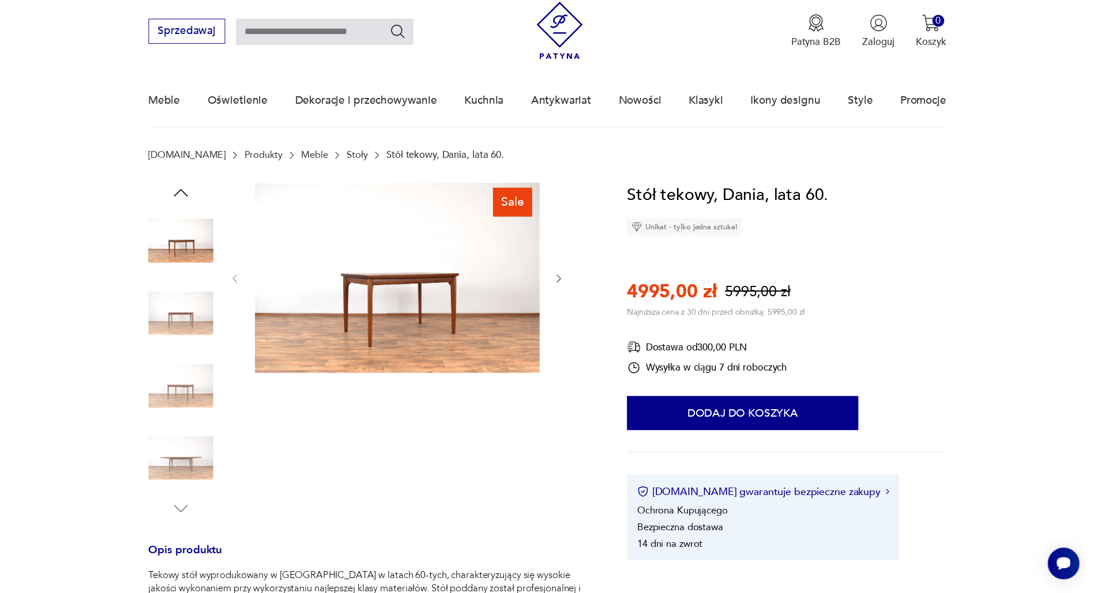
scroll to position [0, 0]
